Goal: Navigation & Orientation: Find specific page/section

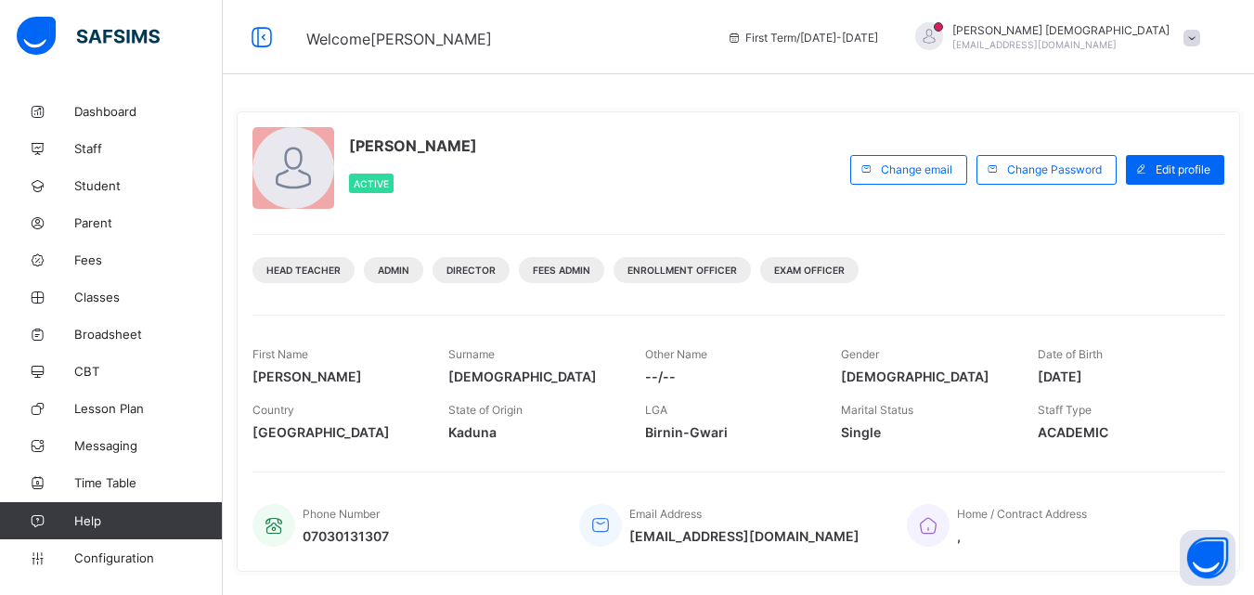
click at [3, 6] on div at bounding box center [110, 37] width 223 height 74
click at [112, 291] on span "Classes" at bounding box center [148, 297] width 148 height 15
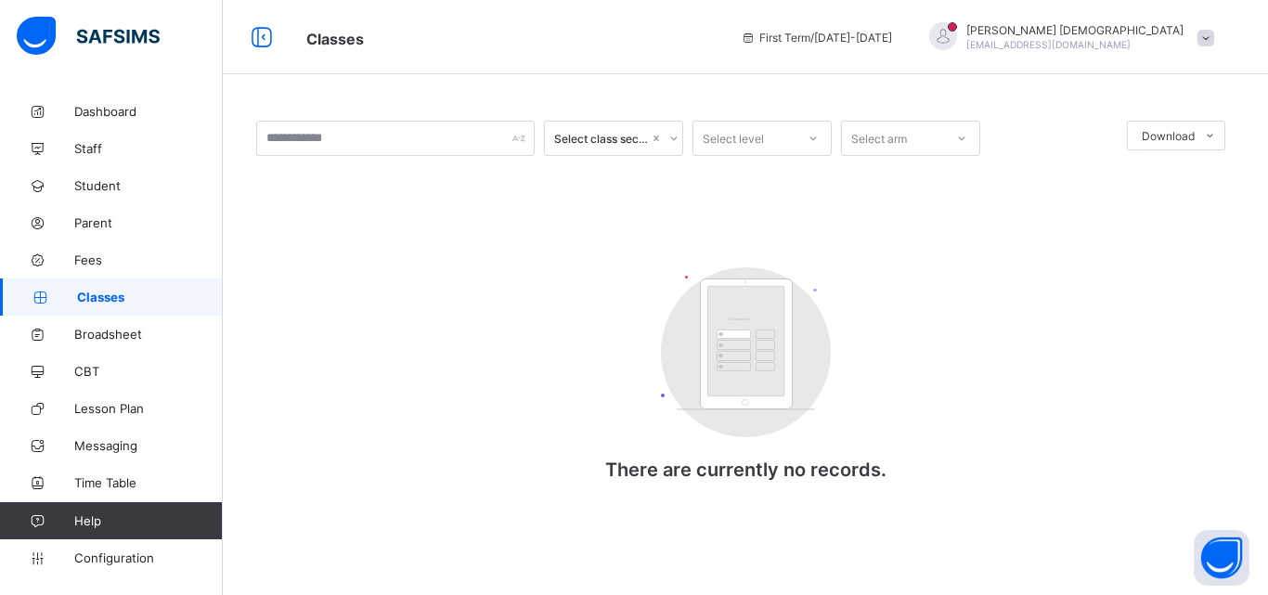
click at [671, 141] on icon at bounding box center [673, 138] width 11 height 19
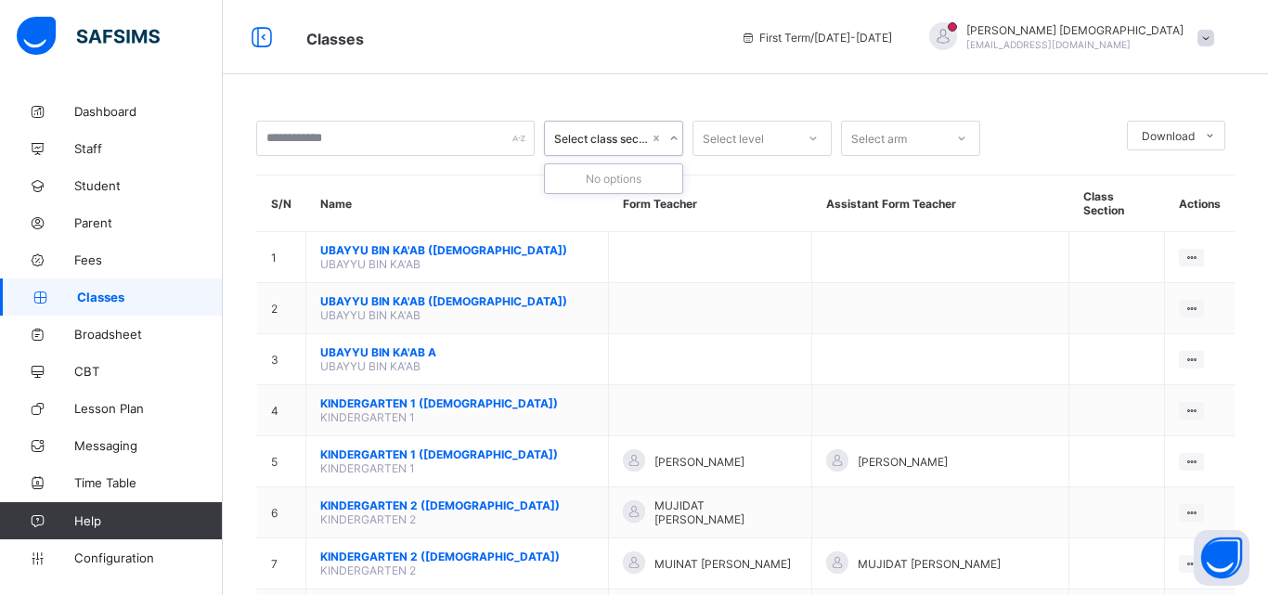
click at [673, 137] on icon at bounding box center [673, 138] width 11 height 19
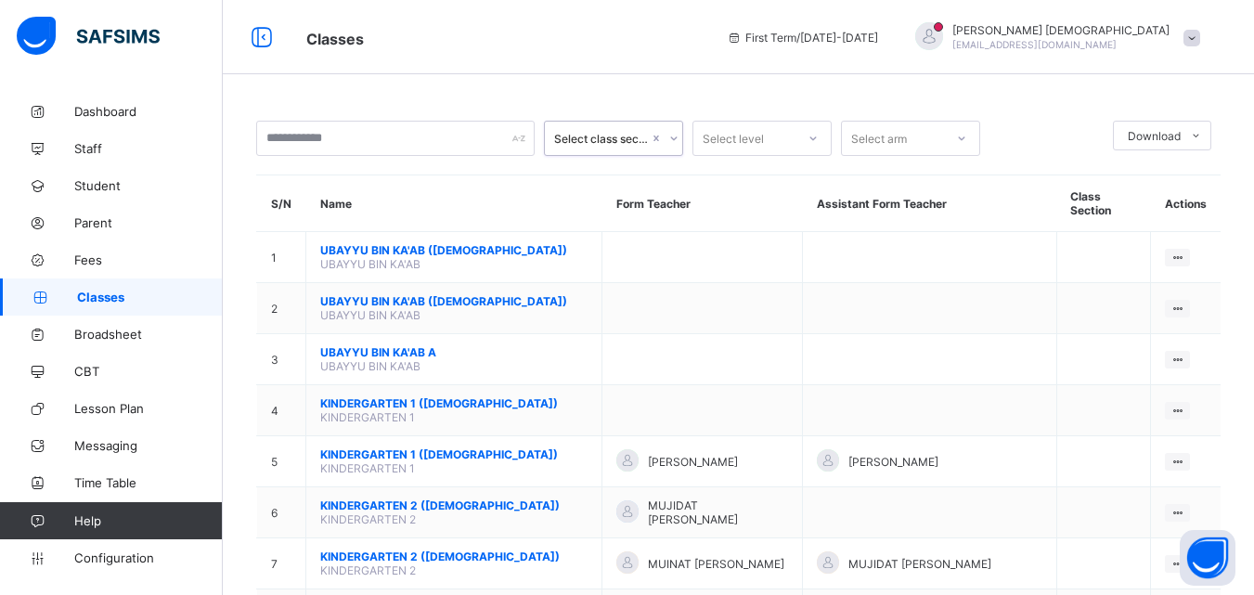
click at [960, 136] on icon at bounding box center [961, 138] width 11 height 19
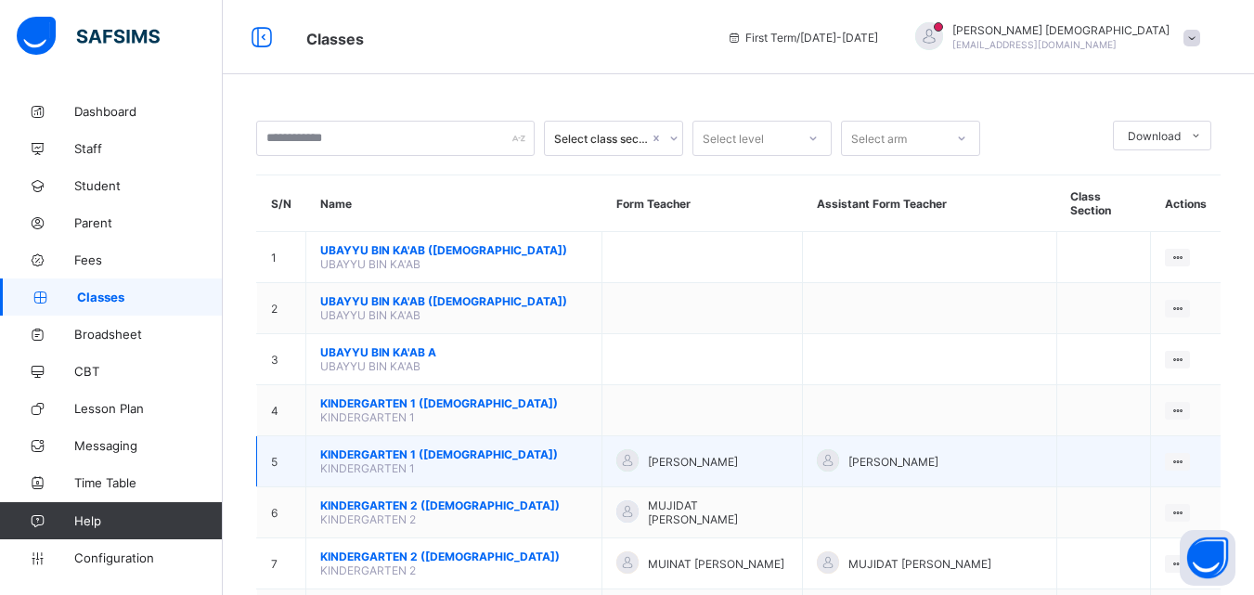
click at [397, 447] on span "KINDERGARTEN 1 ([DEMOGRAPHIC_DATA])" at bounding box center [453, 454] width 267 height 14
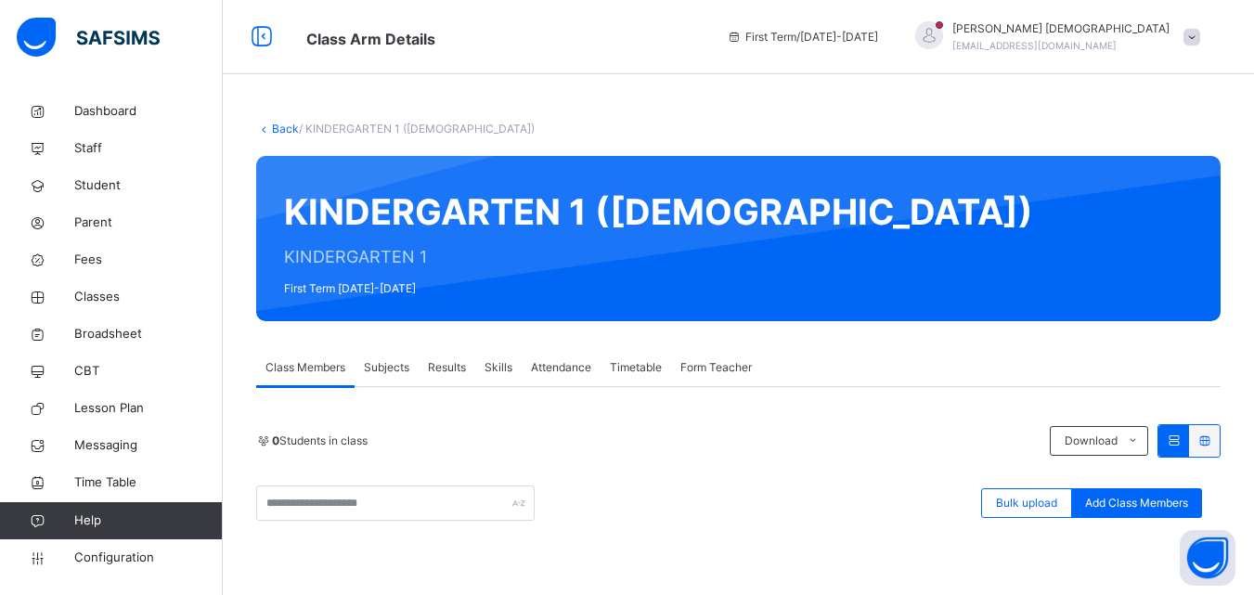
click at [282, 125] on link "Back" at bounding box center [285, 129] width 27 height 14
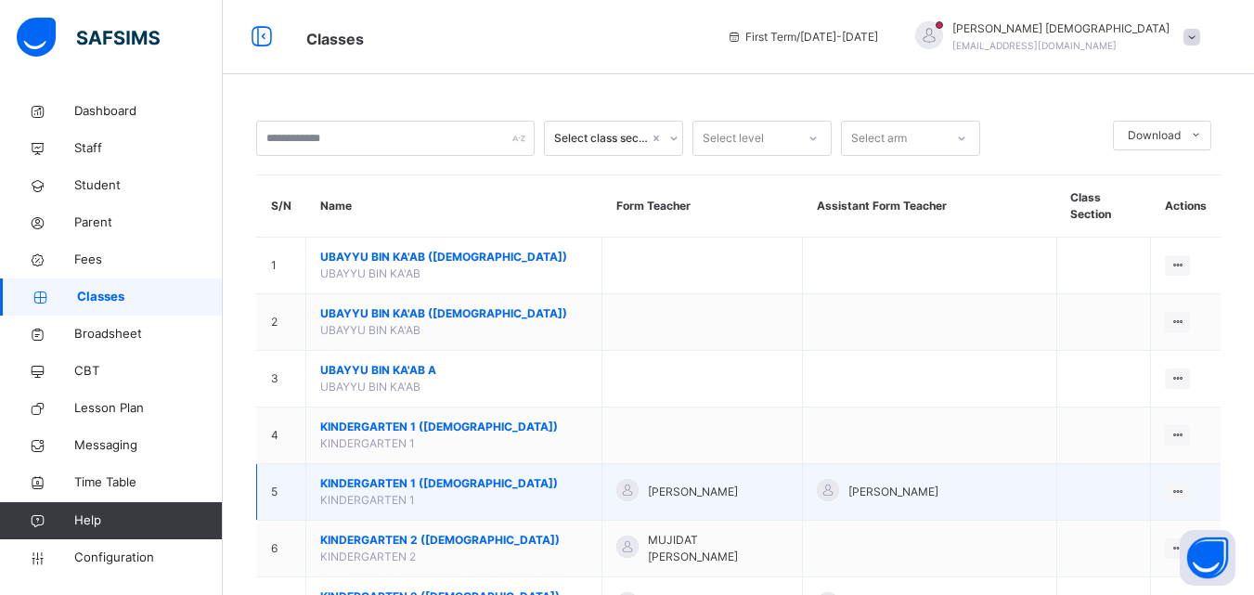
click at [368, 475] on span "KINDERGARTEN 1 ([DEMOGRAPHIC_DATA])" at bounding box center [453, 483] width 267 height 17
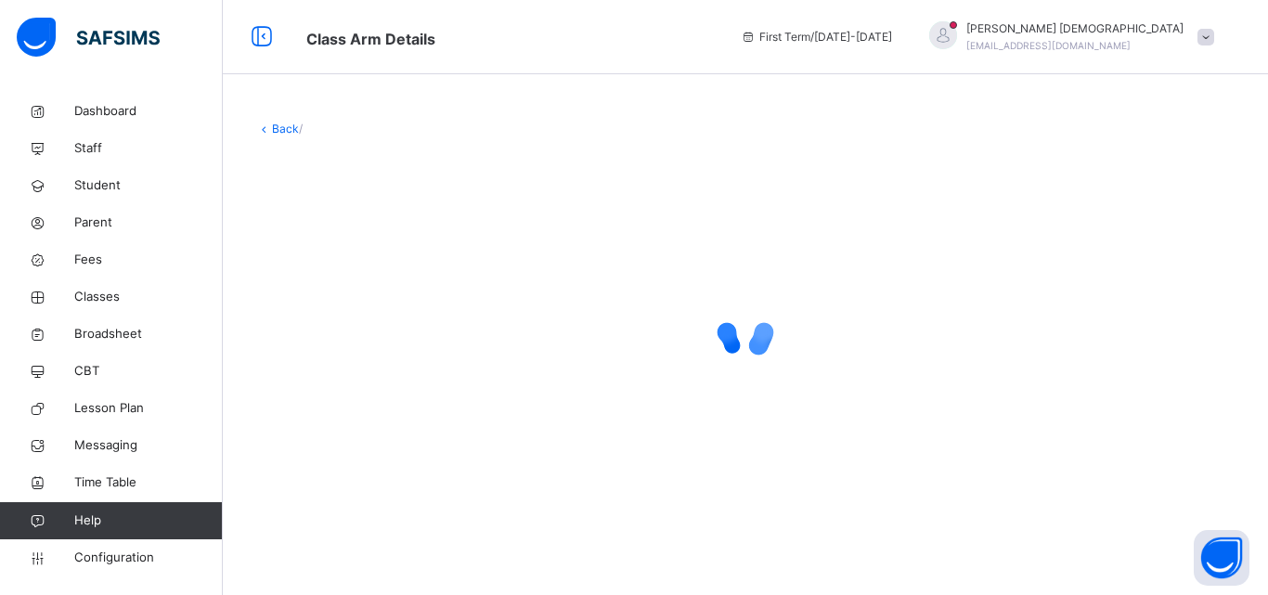
click at [368, 472] on div at bounding box center [745, 332] width 978 height 353
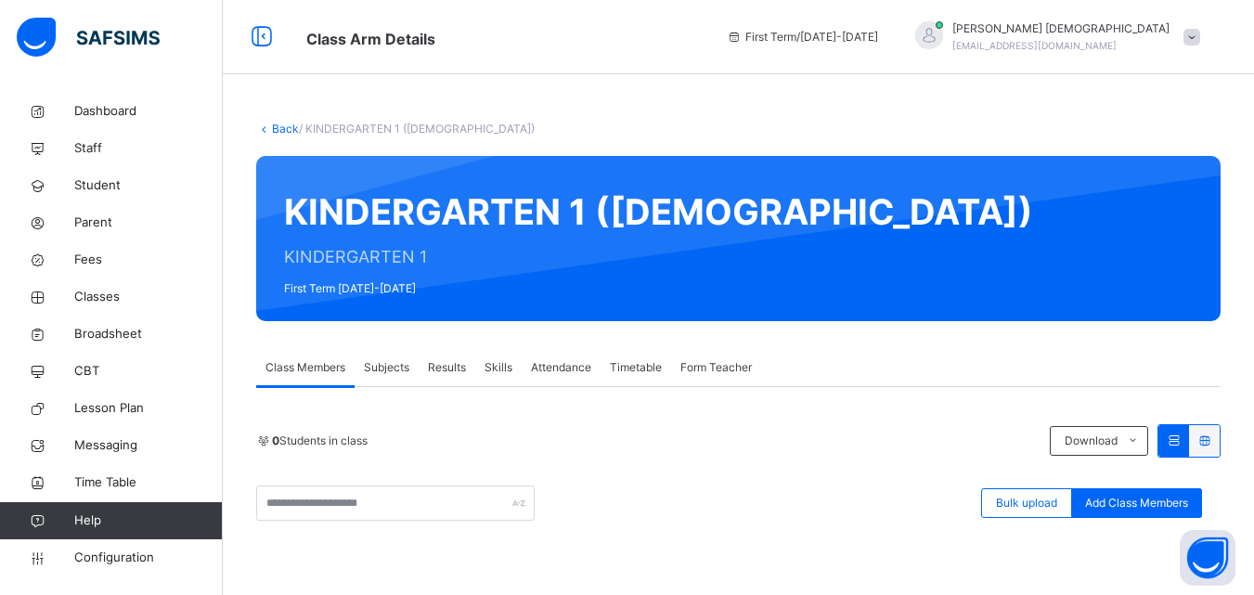
click at [287, 133] on link "Back" at bounding box center [285, 129] width 27 height 14
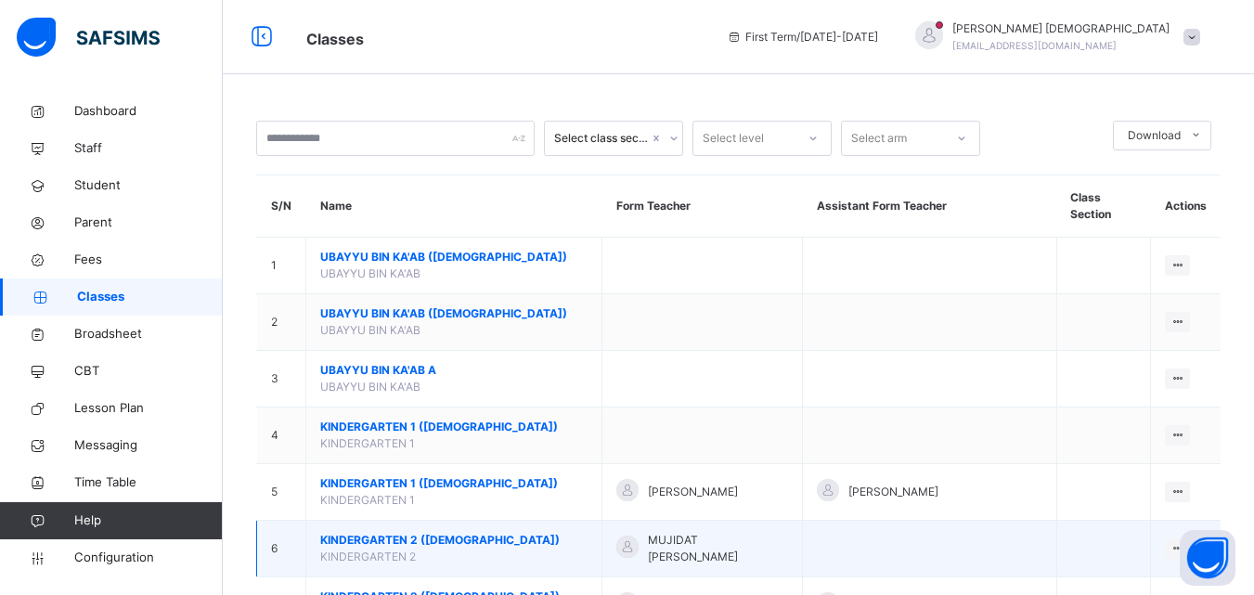
click at [432, 532] on span "KINDERGARTEN 2 ([DEMOGRAPHIC_DATA])" at bounding box center [453, 540] width 267 height 17
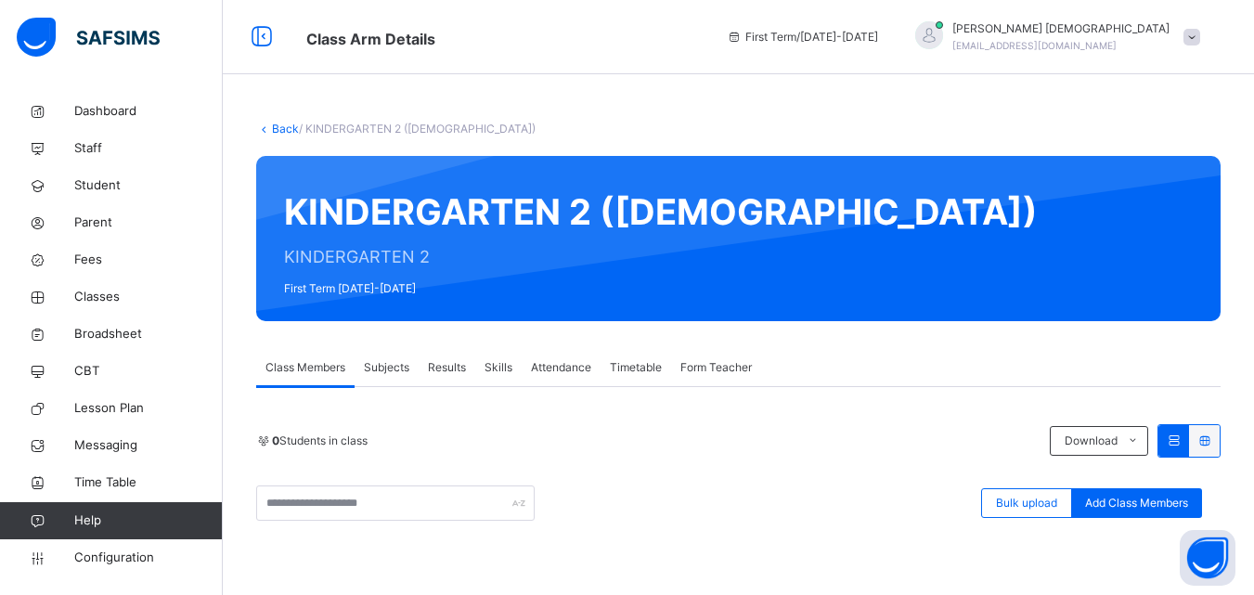
click at [288, 135] on link "Back" at bounding box center [285, 129] width 27 height 14
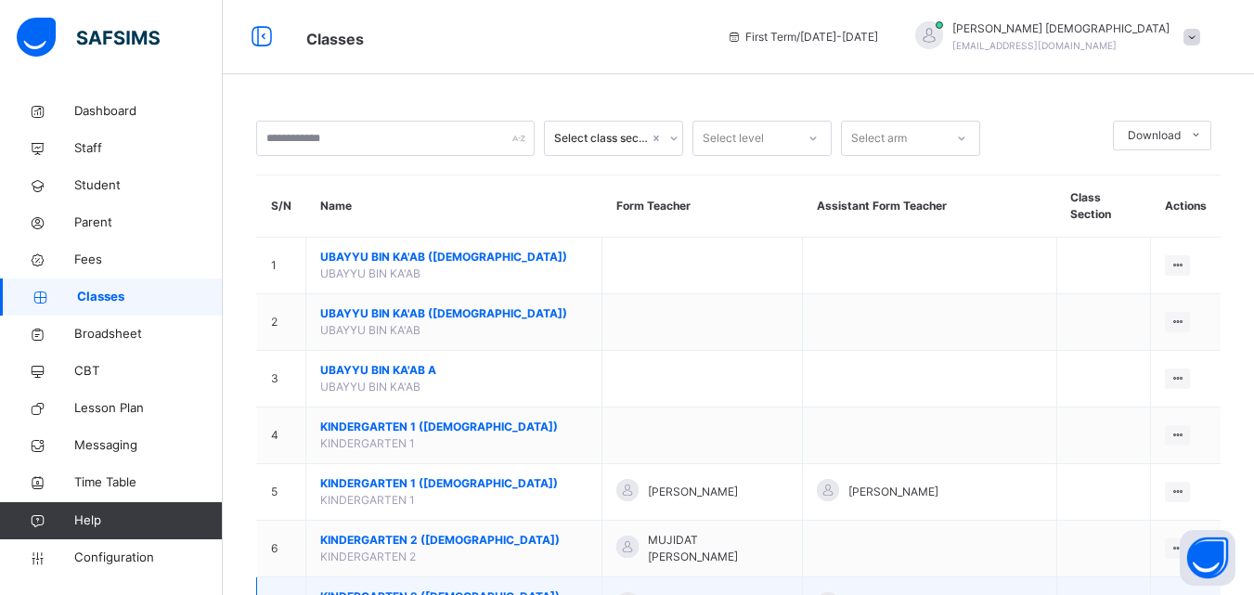
click at [390, 588] on span "KINDERGARTEN 2 ([DEMOGRAPHIC_DATA])" at bounding box center [453, 596] width 267 height 17
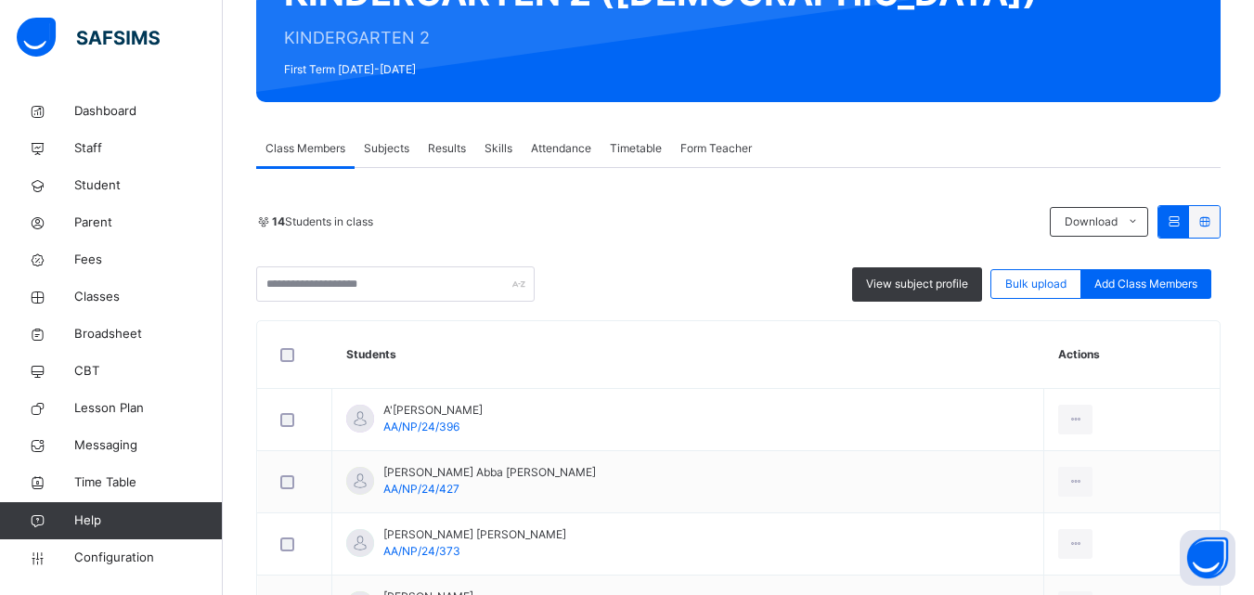
scroll to position [223, 0]
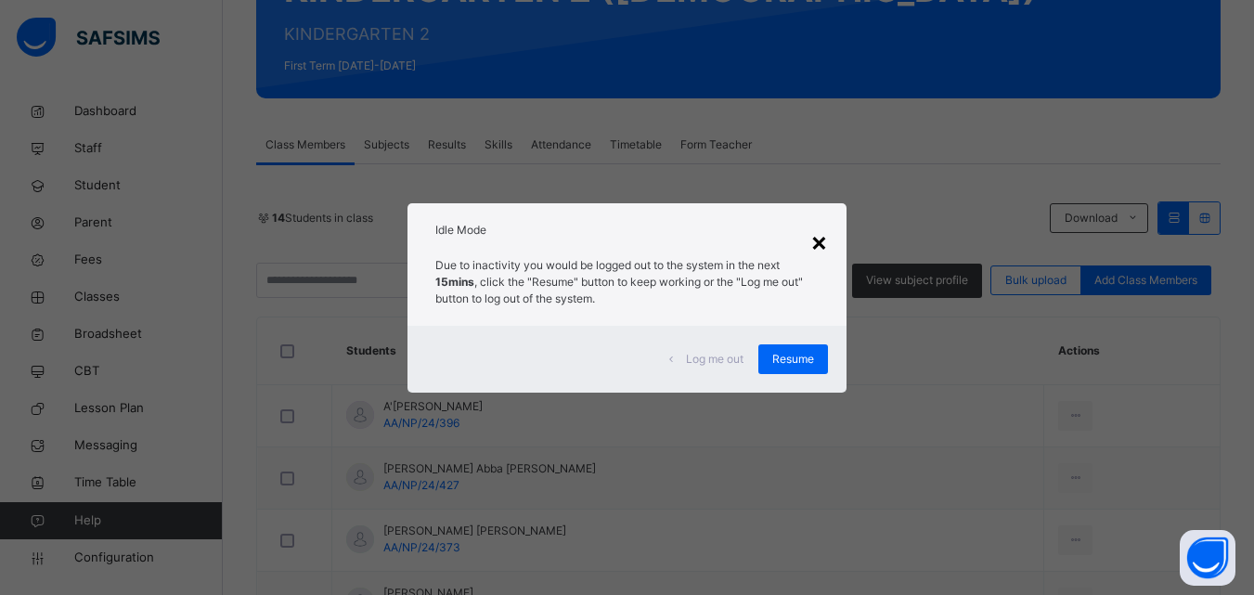
click at [828, 238] on div "×" at bounding box center [819, 241] width 18 height 39
